Goal: Information Seeking & Learning: Understand process/instructions

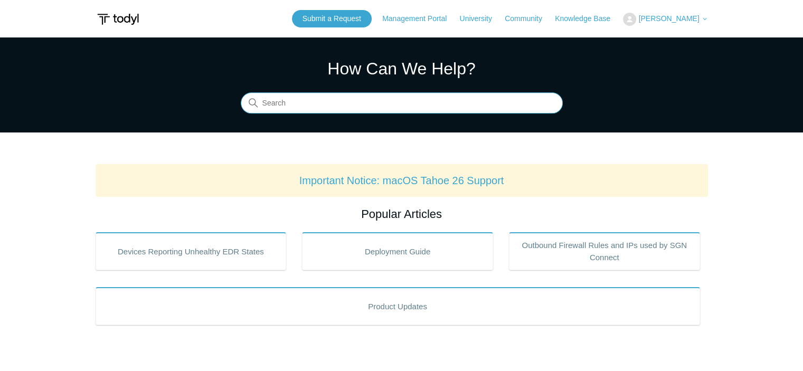
click at [339, 105] on input "Search" at bounding box center [402, 103] width 322 height 21
type input "uninstall via commnd lone"
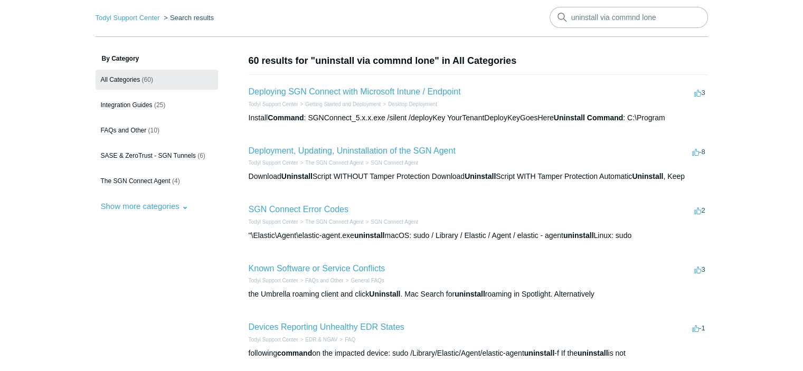
scroll to position [41, 0]
click at [382, 145] on h2 "Deployment, Updating, Uninstallation of the SGN Agent" at bounding box center [352, 151] width 207 height 13
click at [373, 150] on link "Deployment, Updating, Uninstallation of the SGN Agent" at bounding box center [352, 151] width 207 height 9
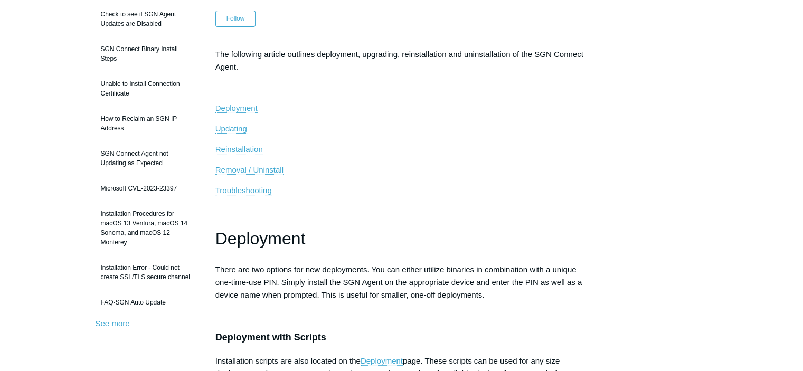
scroll to position [151, 0]
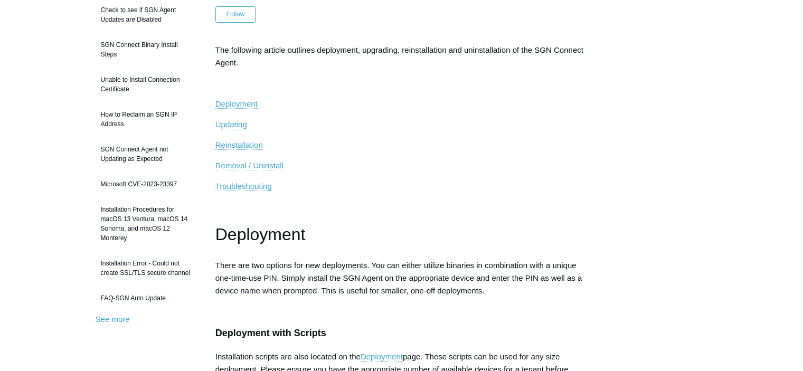
click at [264, 164] on span "Removal / Uninstall" at bounding box center [250, 165] width 68 height 9
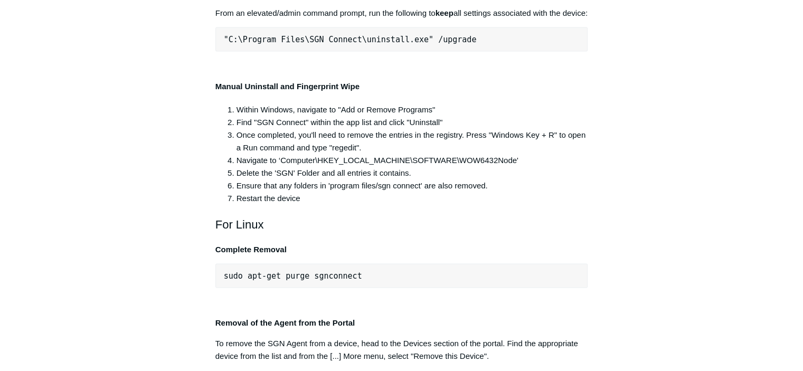
scroll to position [2097, 0]
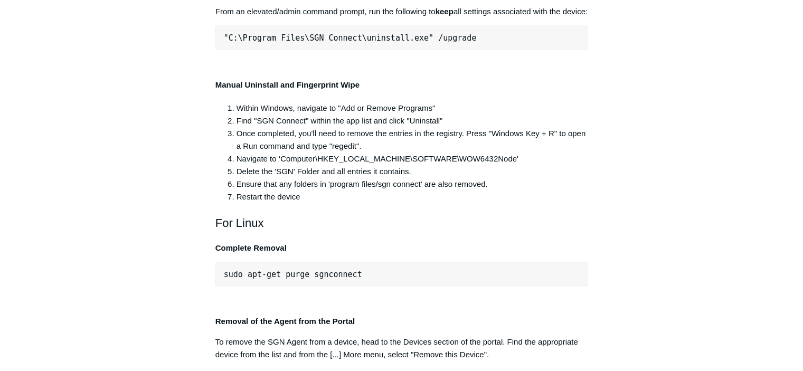
drag, startPoint x: 478, startPoint y: 237, endPoint x: 224, endPoint y: 231, distance: 253.6
copy pre ""C:\Program Files\SGN Connect\uninstall.exe" /uninstallKey"
drag, startPoint x: 420, startPoint y: 179, endPoint x: 226, endPoint y: 183, distance: 195.0
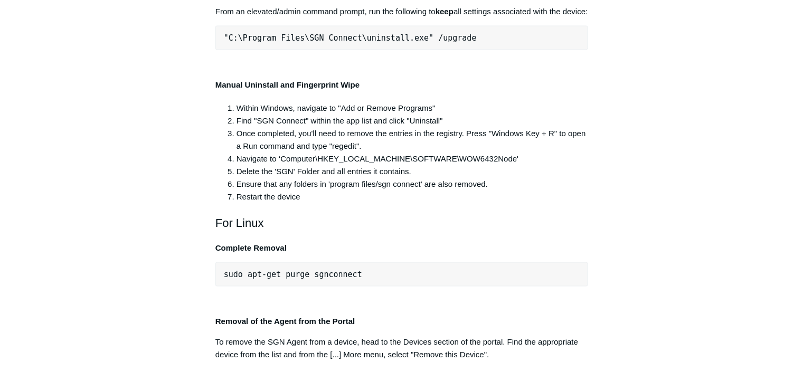
copy span ""C:\Program Files\SGN Connect\uninstall.exe""
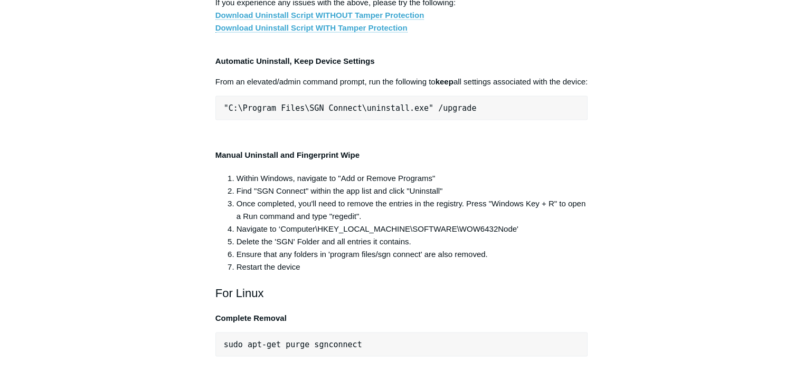
scroll to position [2011, 0]
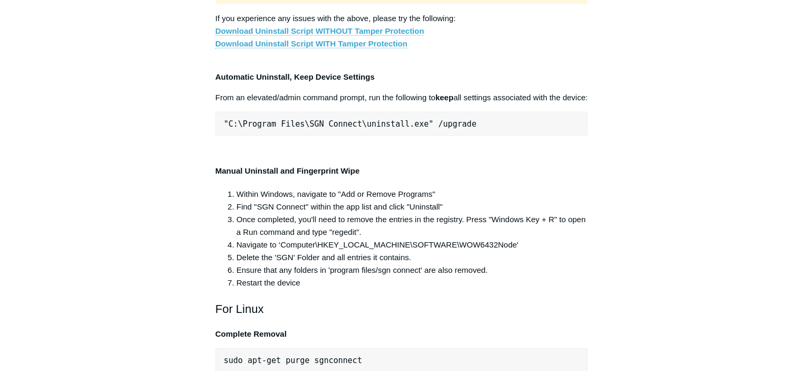
copy span ""C:\Program Files\SGN Connect\uninstall.exe""
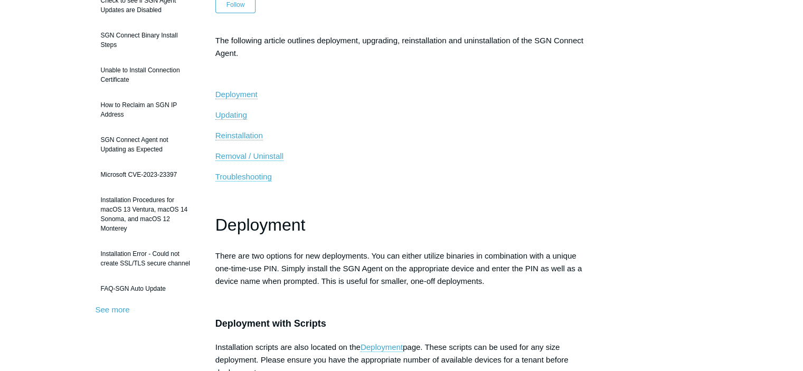
scroll to position [0, 0]
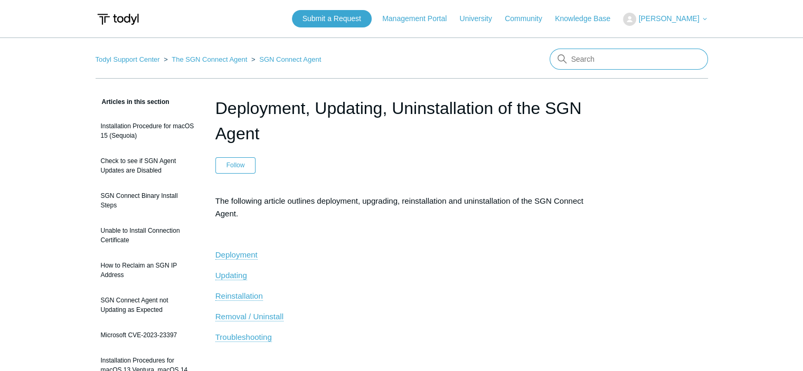
click at [591, 63] on input "Search" at bounding box center [629, 59] width 158 height 21
type input "no maintenance key"
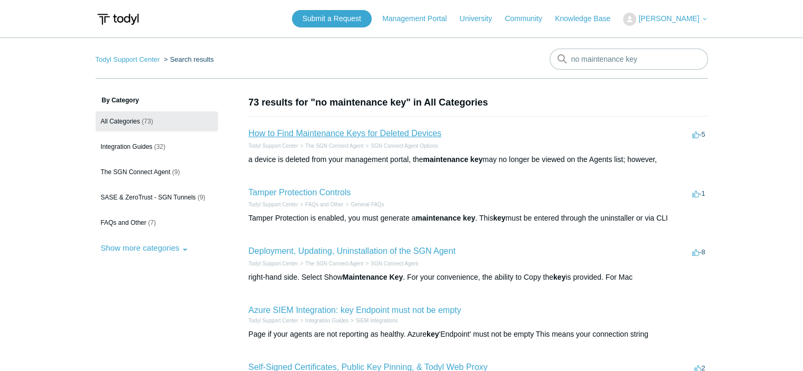
click at [395, 133] on link "How to Find Maintenance Keys for Deleted Devices" at bounding box center [345, 133] width 193 height 9
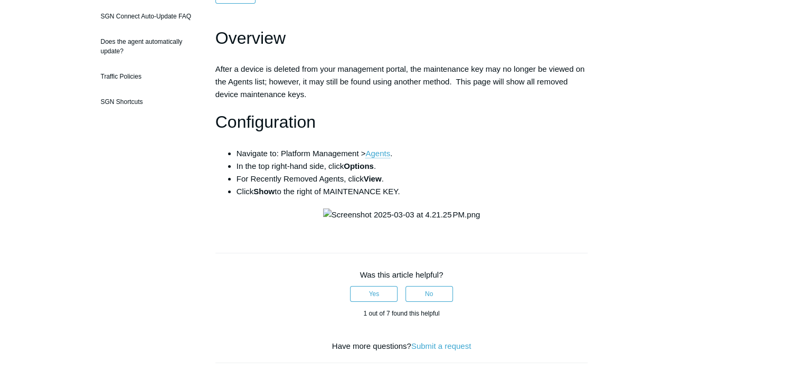
scroll to position [168, 0]
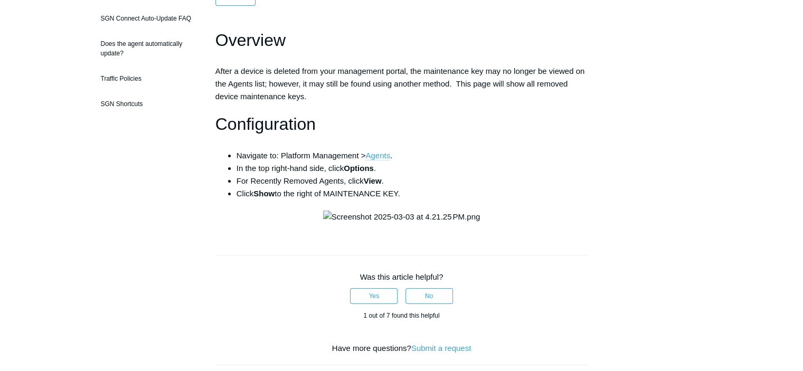
click at [382, 155] on link "Agents" at bounding box center [378, 156] width 25 height 10
